Goal: Information Seeking & Learning: Learn about a topic

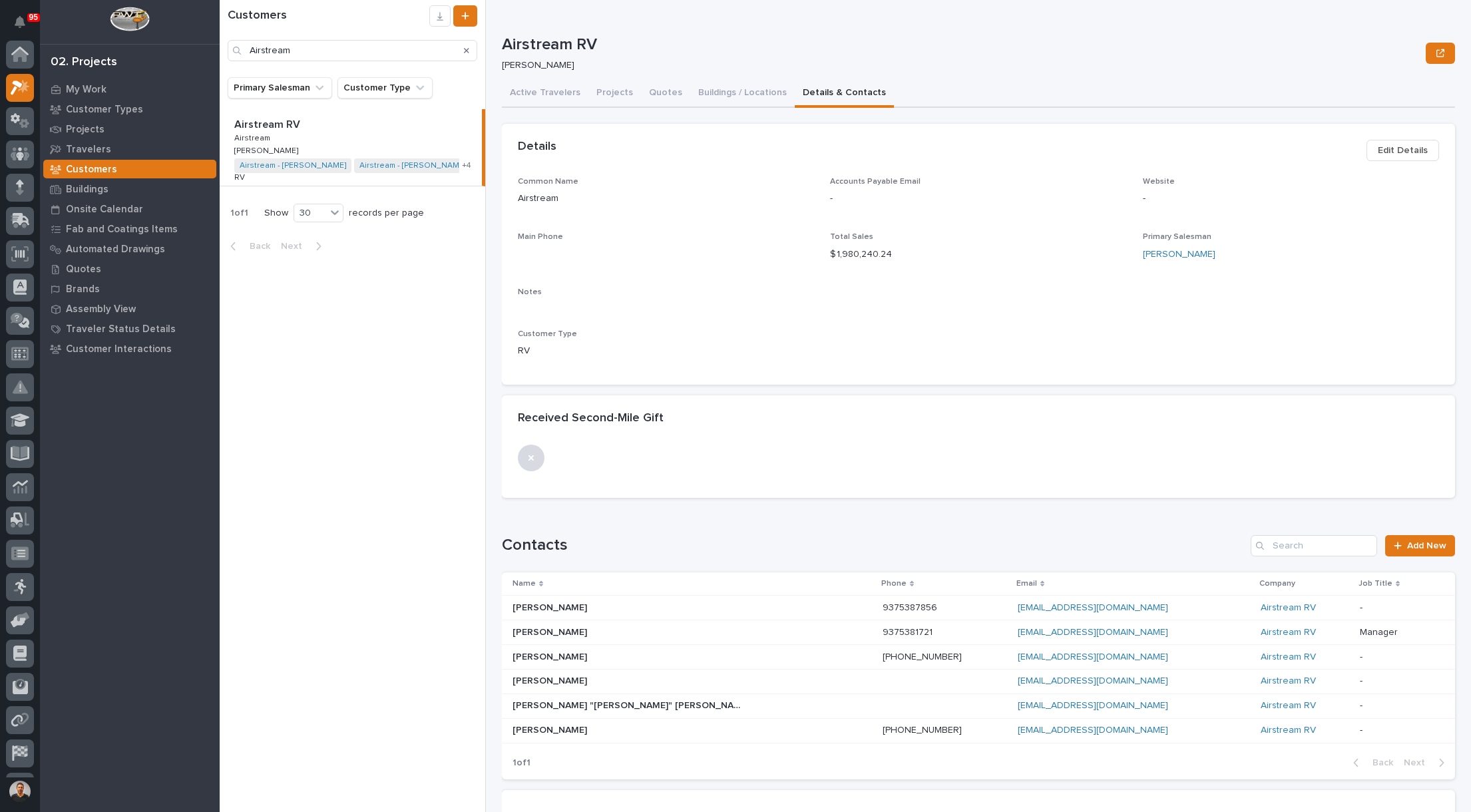
scroll to position [33, 0]
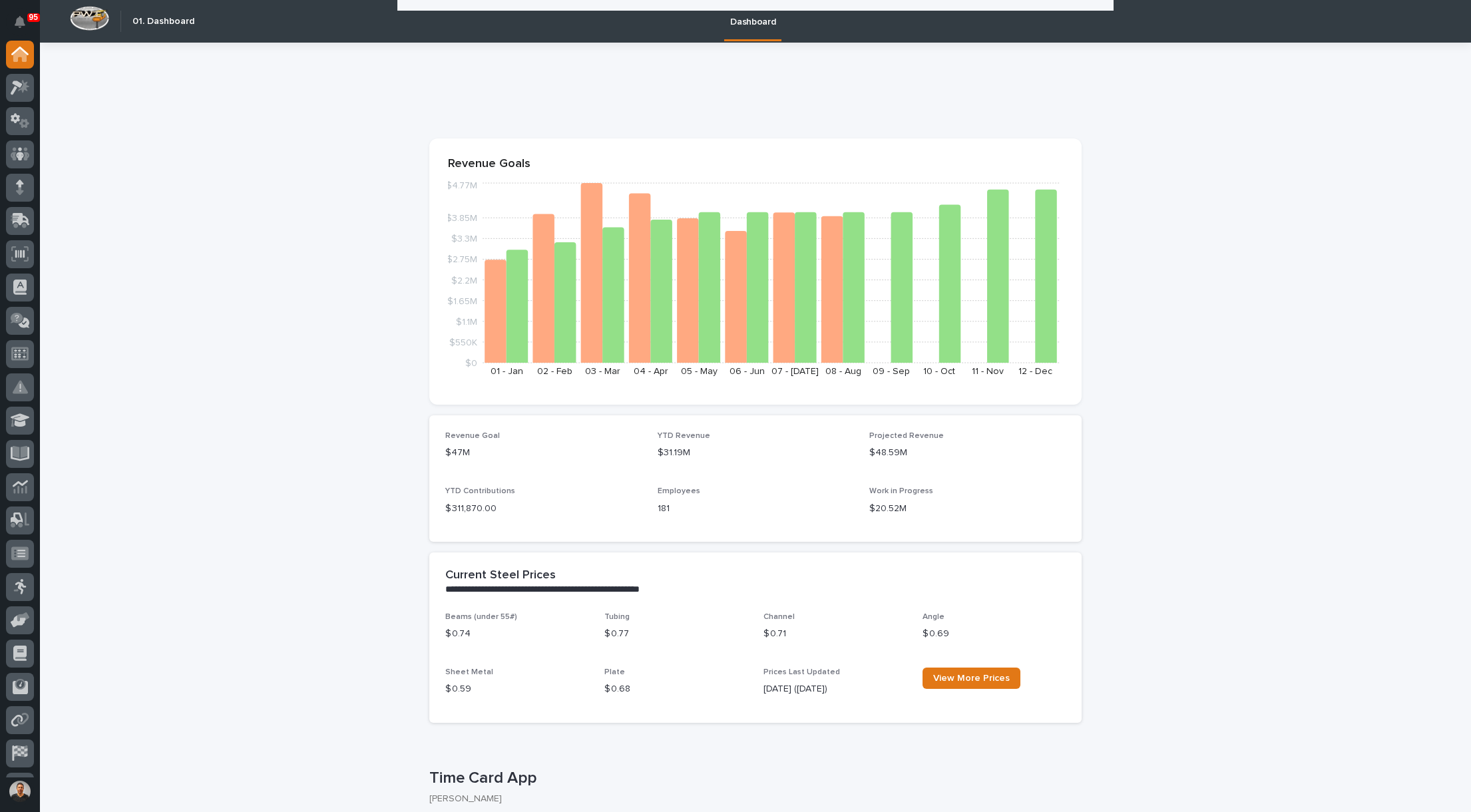
scroll to position [466, 0]
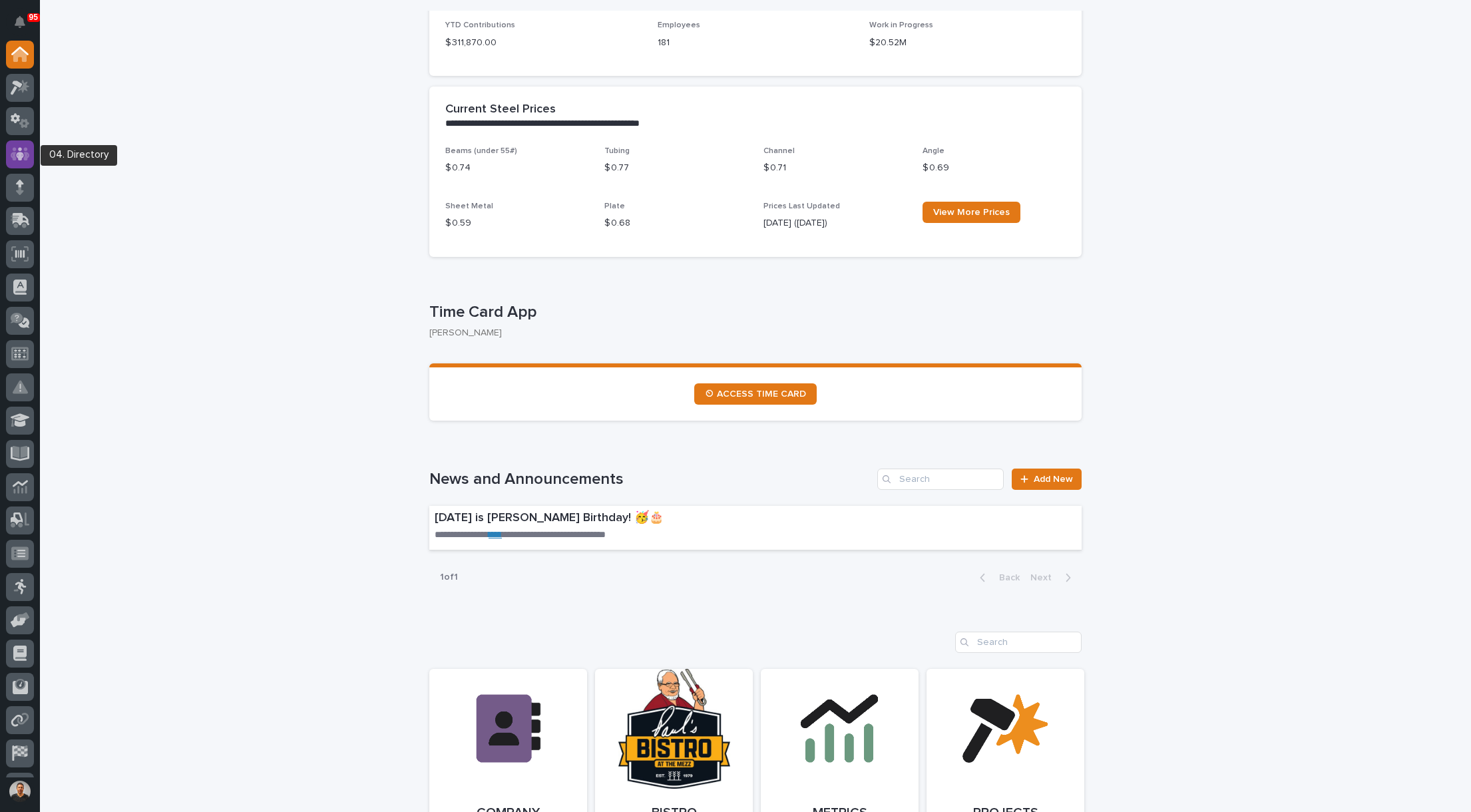
click at [21, 150] on icon at bounding box center [20, 154] width 8 height 13
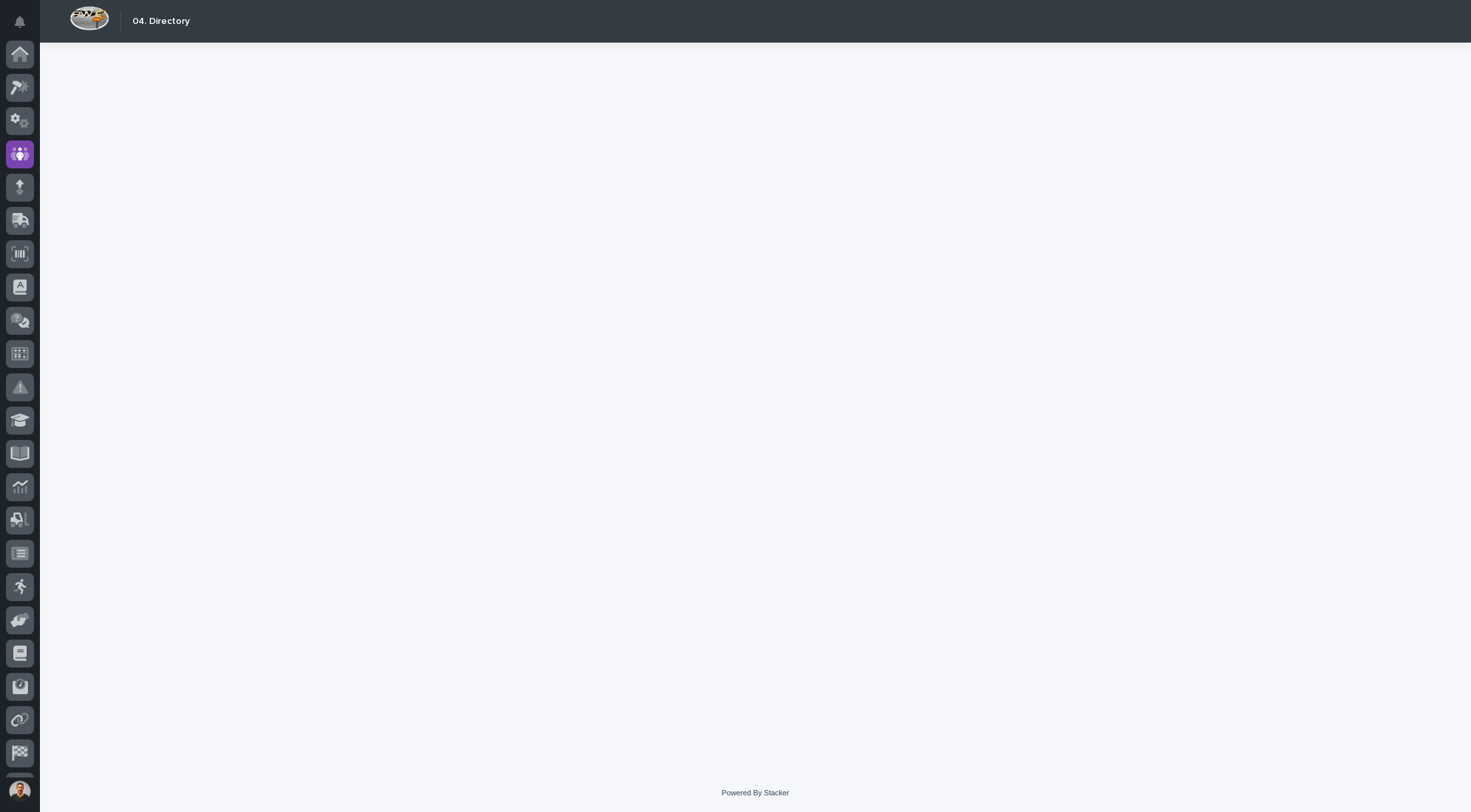
scroll to position [62, 0]
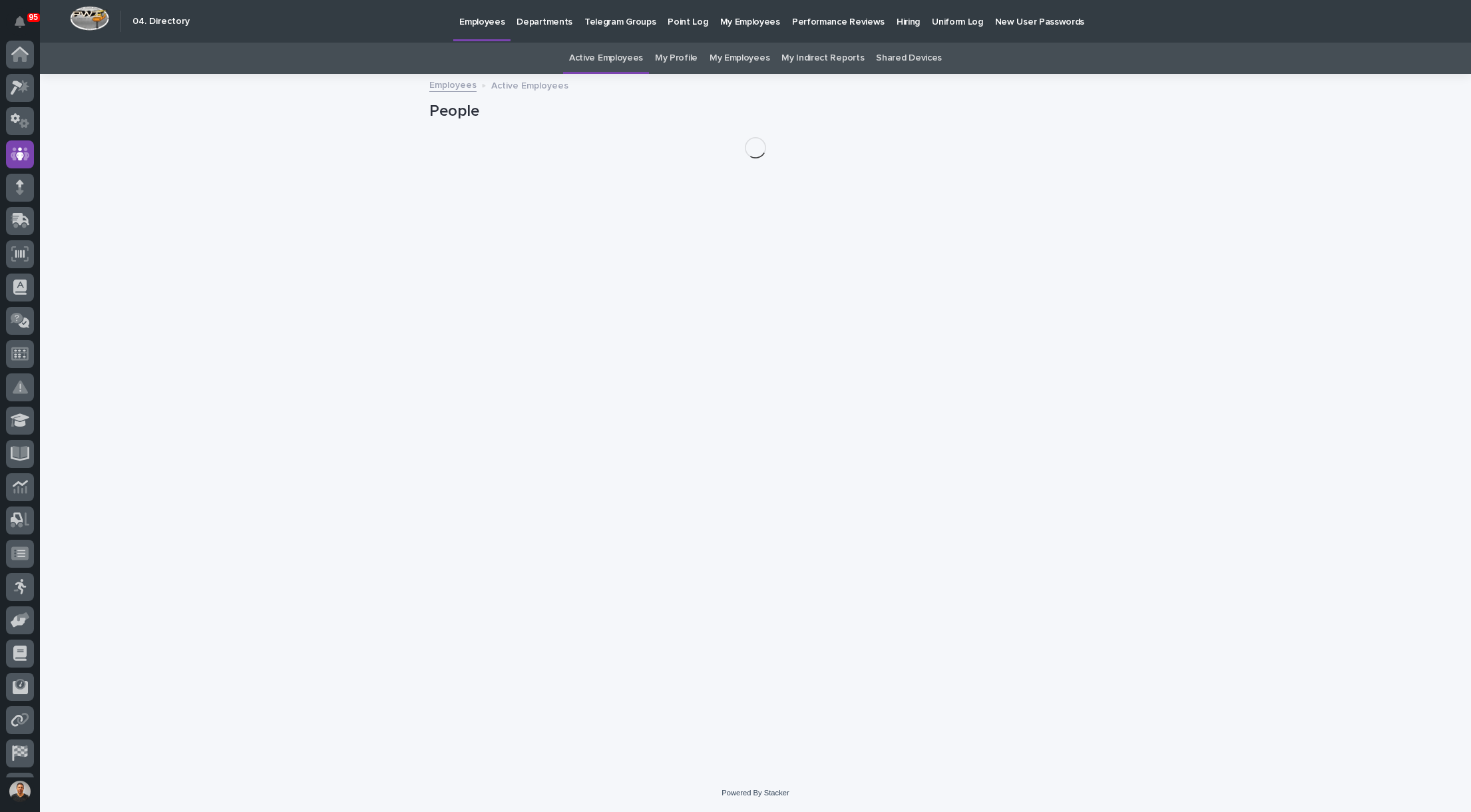
scroll to position [62, 0]
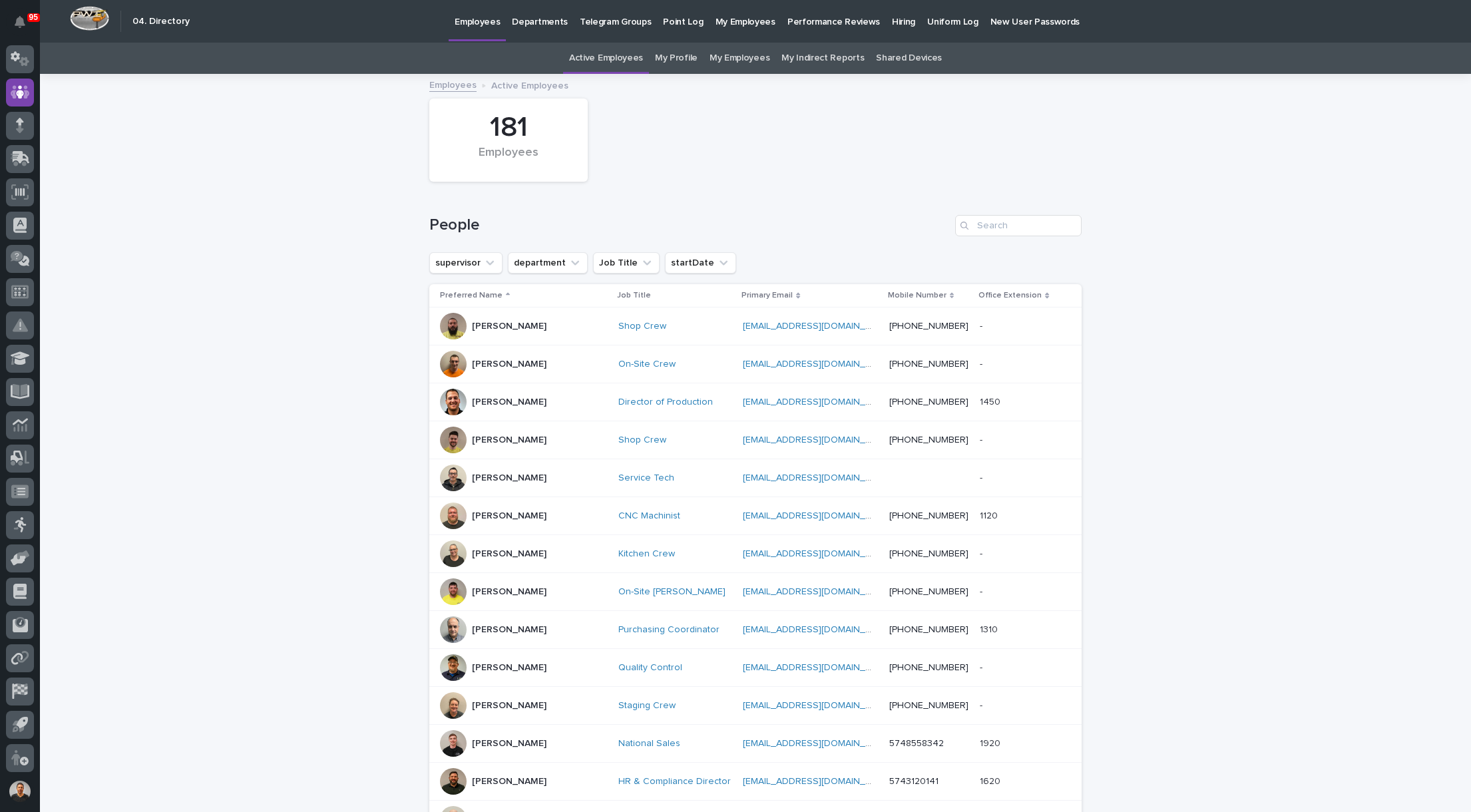
click at [892, 13] on p "Hiring" at bounding box center [903, 14] width 23 height 28
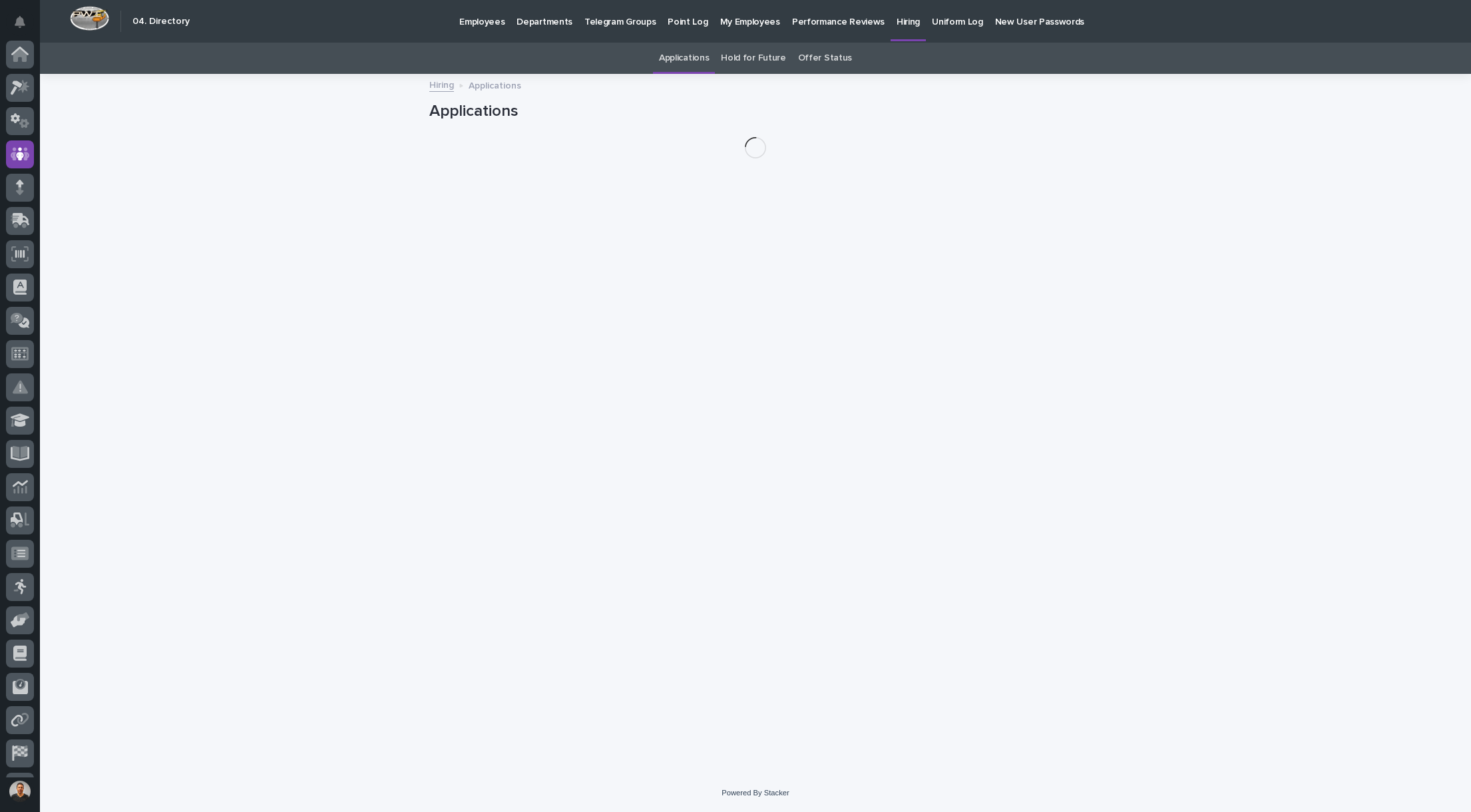
scroll to position [62, 0]
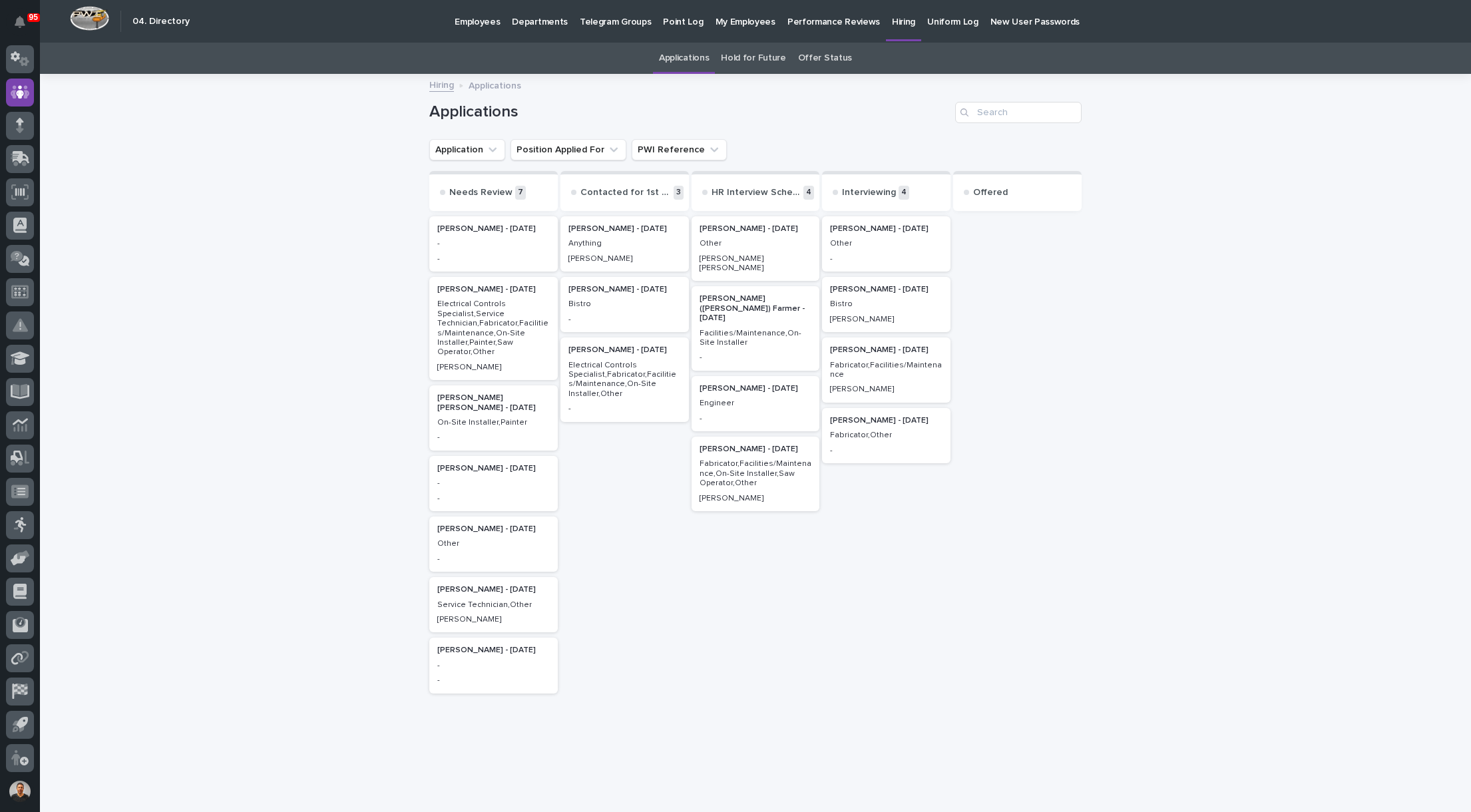
click at [741, 329] on p "Facilities/Maintenance,On-Site Installer" at bounding box center [755, 338] width 113 height 19
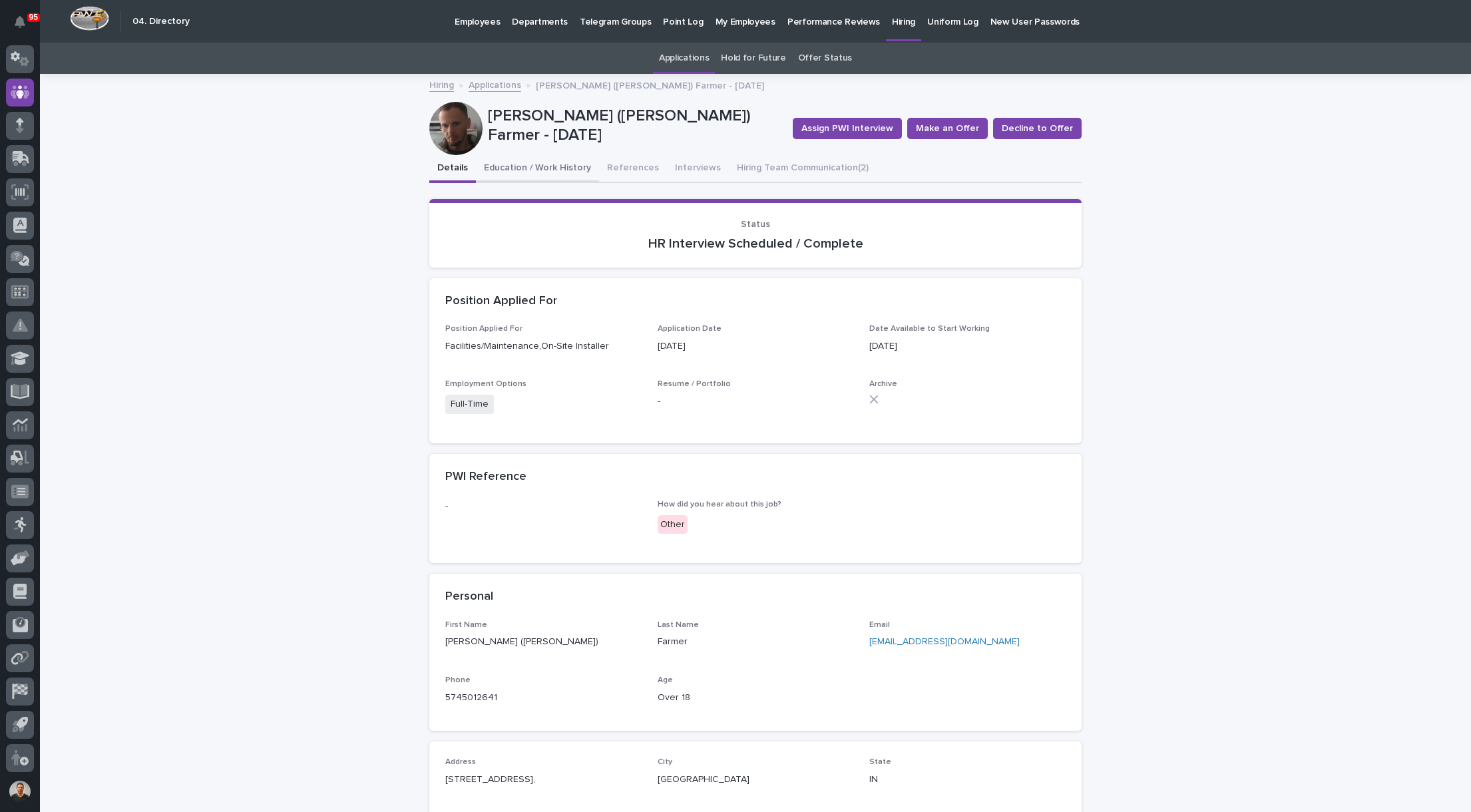
click at [536, 171] on button "Education / Work History" at bounding box center [537, 169] width 123 height 28
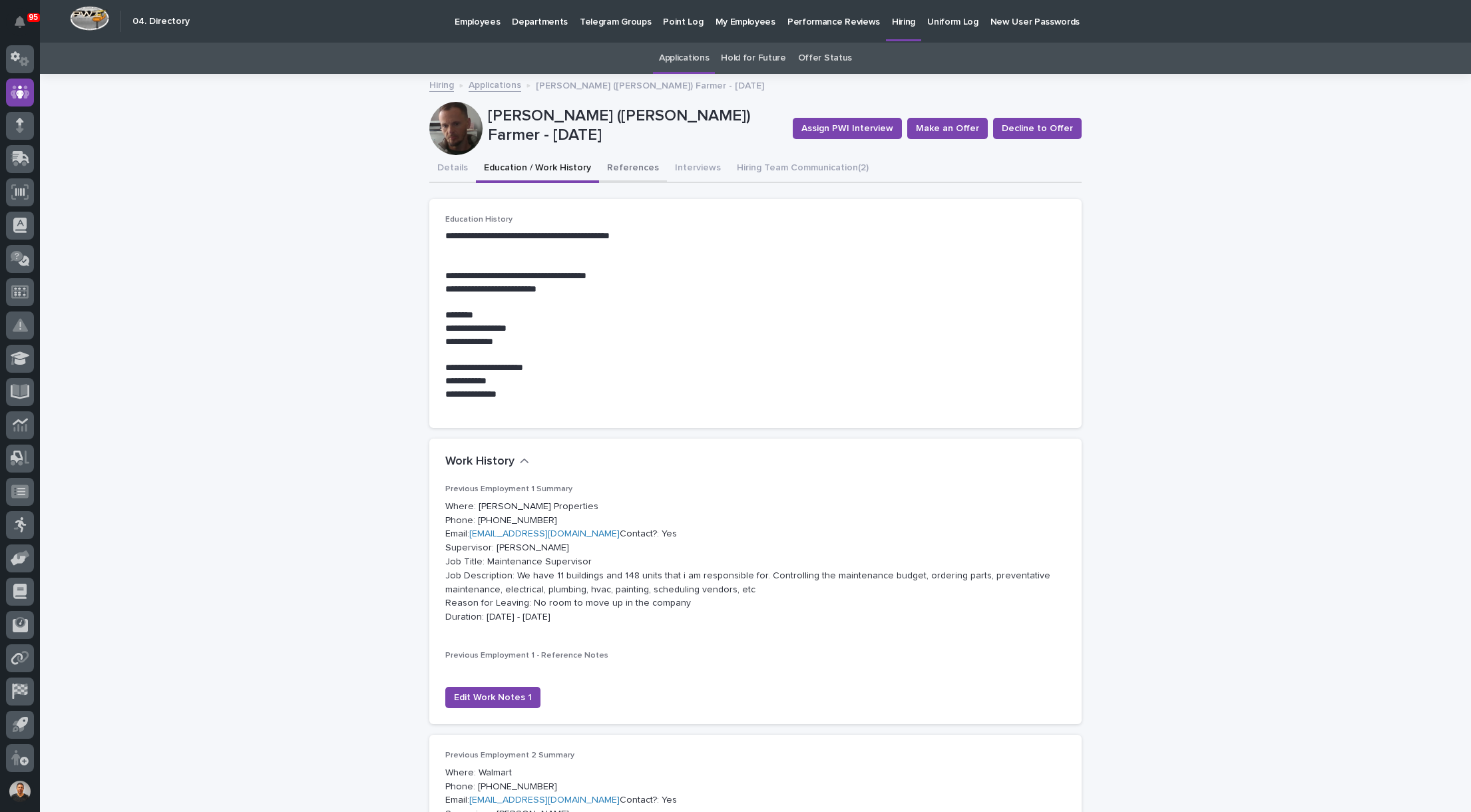
click at [615, 169] on button "References" at bounding box center [633, 169] width 68 height 28
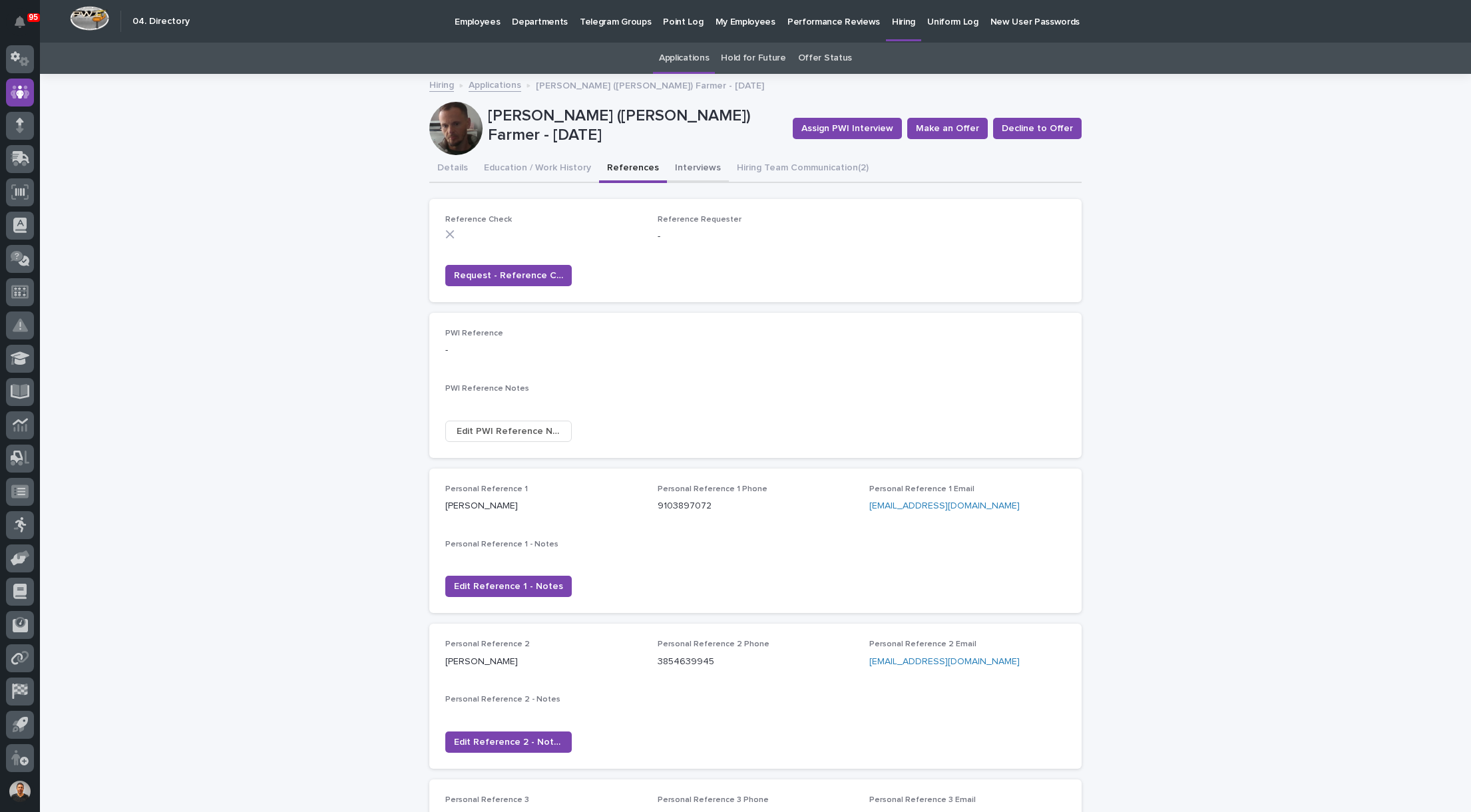
click at [689, 168] on button "Interviews" at bounding box center [698, 169] width 62 height 28
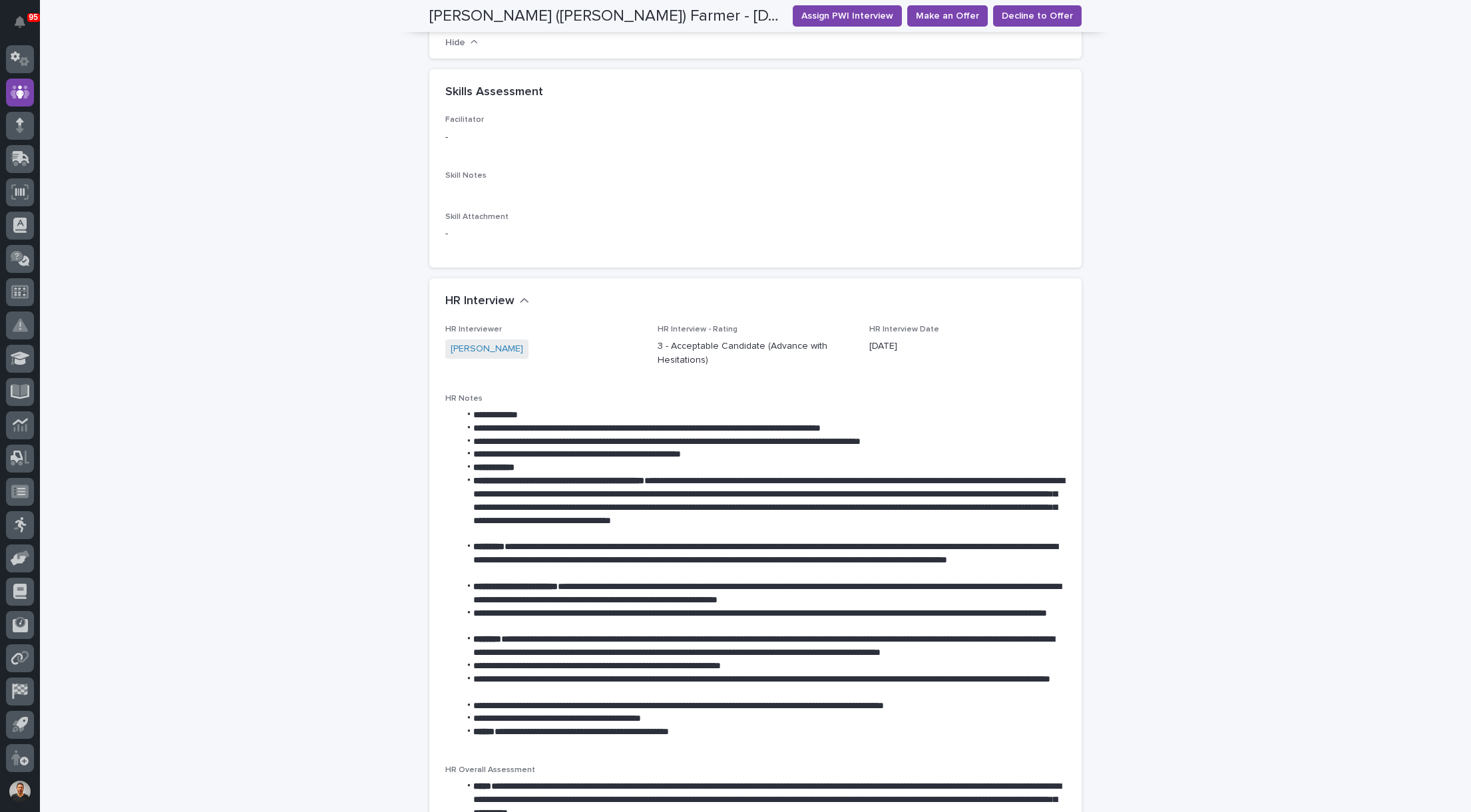
scroll to position [732, 0]
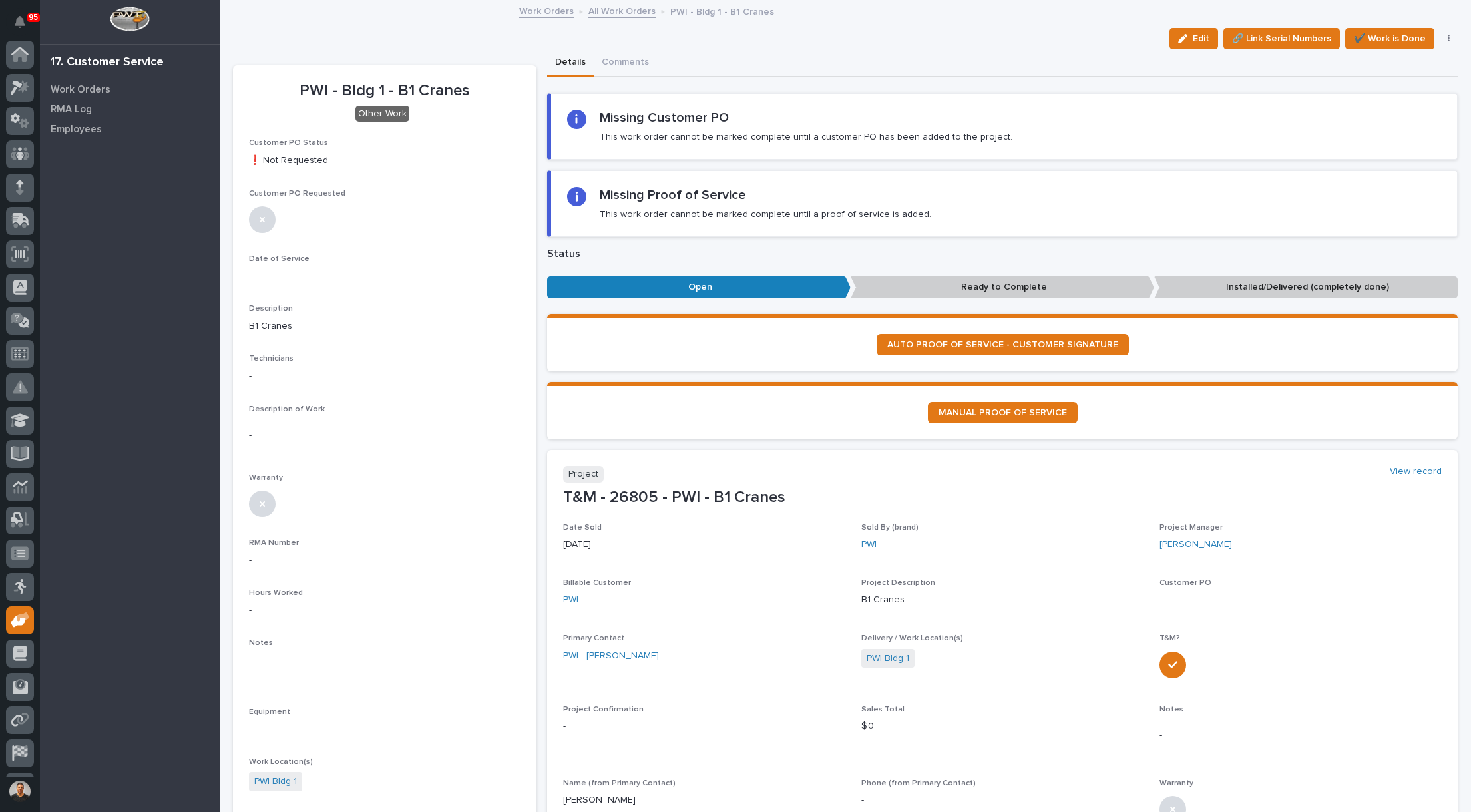
scroll to position [62, 0]
